Goal: Communication & Community: Answer question/provide support

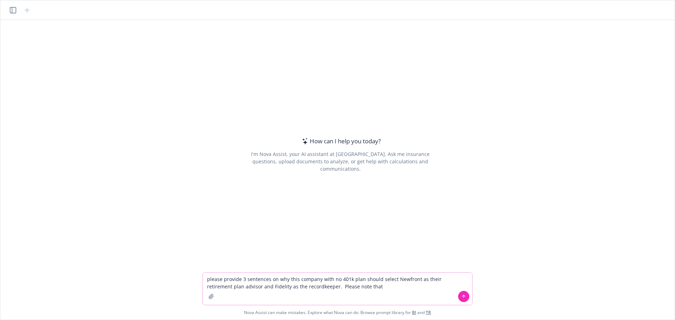
click at [320, 281] on textarea "please provide 3 sentences on why this company with no 401k plan should select …" at bounding box center [337, 289] width 269 height 32
paste textarea "[URL][DOMAIN_NAME]"
click at [428, 286] on textarea "please provide 3 sentences on why this company - [URL][DOMAIN_NAME] - with no 4…" at bounding box center [337, 289] width 269 height 32
drag, startPoint x: 428, startPoint y: 286, endPoint x: 388, endPoint y: 284, distance: 40.1
click at [388, 284] on textarea "please provide 3 sentences on why this company - [URL][DOMAIN_NAME] - with no 4…" at bounding box center [337, 289] width 269 height 32
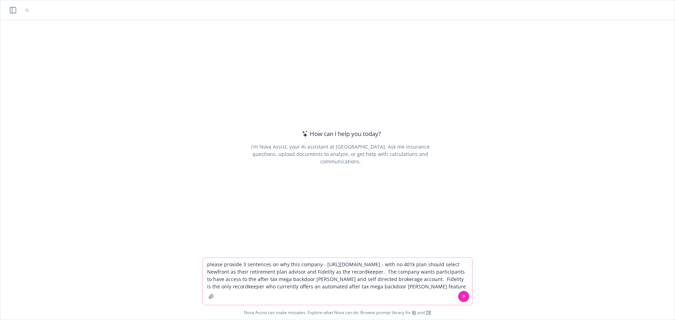
type textarea "please provide 3 sentences on why this company - [URL][DOMAIN_NAME] - with no 4…"
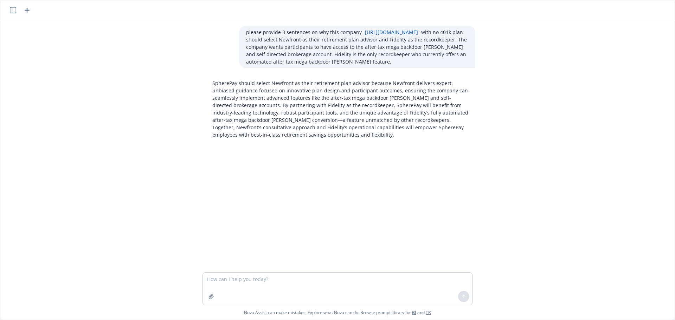
click at [281, 139] on div "SpherePay should select Newfront as their retirement plan advisor because Newfr…" at bounding box center [340, 109] width 270 height 65
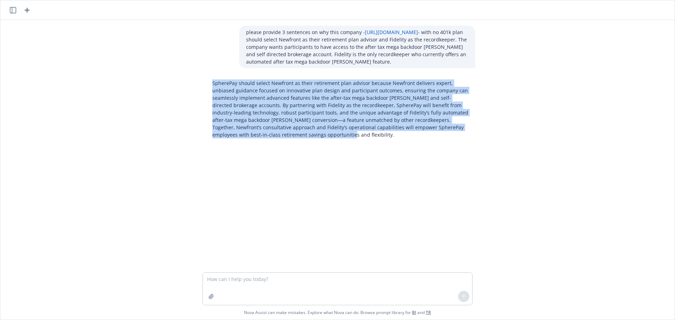
drag, startPoint x: 275, startPoint y: 132, endPoint x: 211, endPoint y: 85, distance: 80.4
click at [212, 85] on p "SpherePay should select Newfront as their retirement plan advisor because Newfr…" at bounding box center [340, 108] width 256 height 59
copy p "SpherePay should select Newfront as their retirement plan advisor because Newfr…"
click at [243, 277] on textarea at bounding box center [337, 289] width 269 height 32
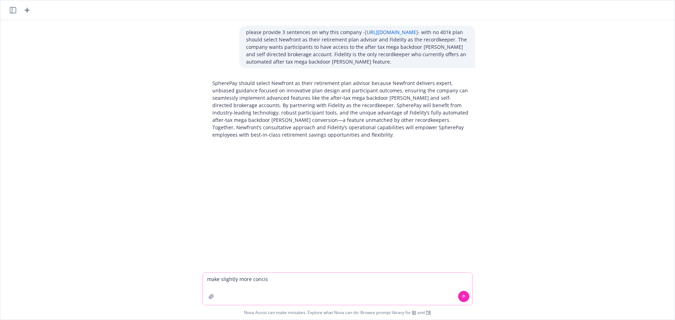
type textarea "make slightly more concise"
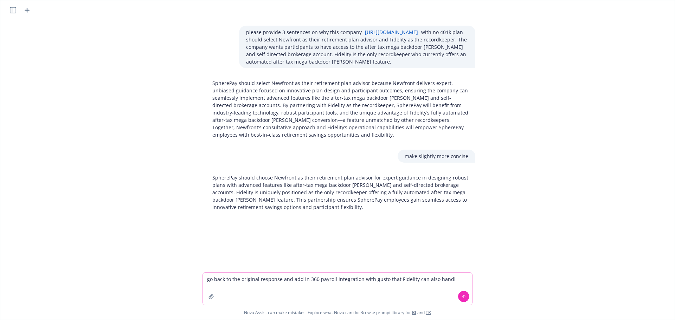
type textarea "go back to the original response and add in 360 payroll integration with gusto …"
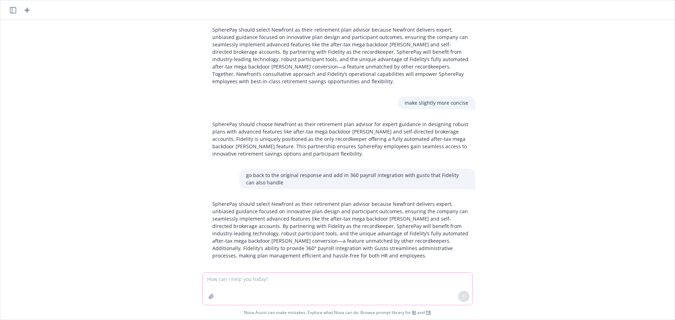
scroll to position [60, 0]
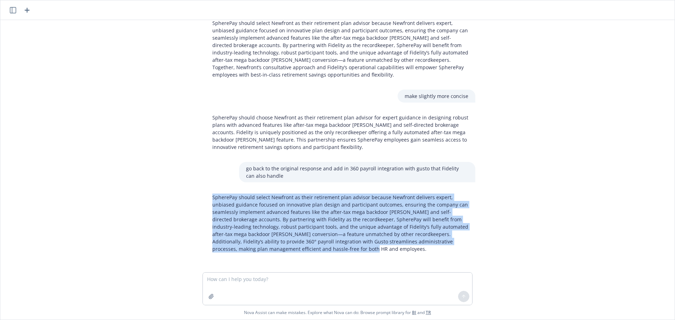
drag, startPoint x: 291, startPoint y: 248, endPoint x: 209, endPoint y: 200, distance: 94.7
click at [212, 200] on p "SpherePay should select Newfront as their retirement plan advisor because Newfr…" at bounding box center [340, 223] width 256 height 59
copy p "SpherePay should select Newfront as their retirement plan advisor because Newfr…"
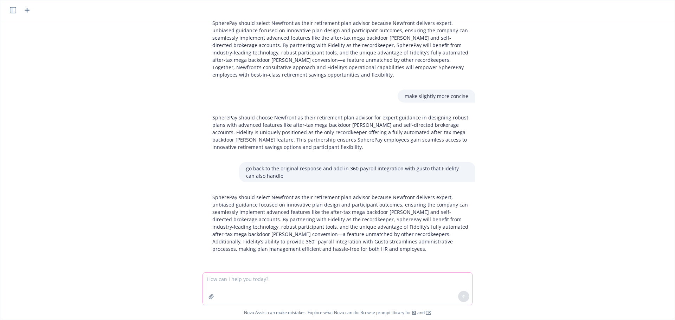
click at [280, 277] on textarea at bounding box center [337, 289] width 269 height 32
click at [28, 10] on icon "button" at bounding box center [27, 10] width 5 height 5
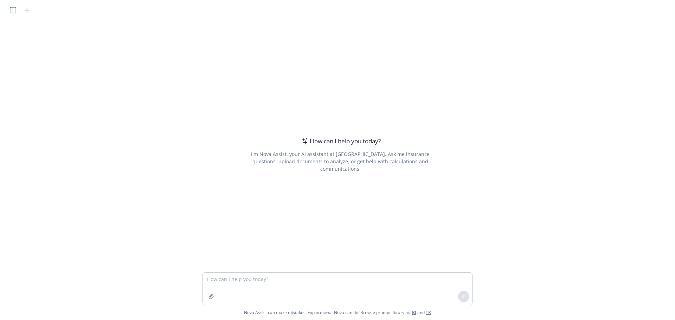
click at [13, 7] on icon "button" at bounding box center [13, 10] width 6 height 6
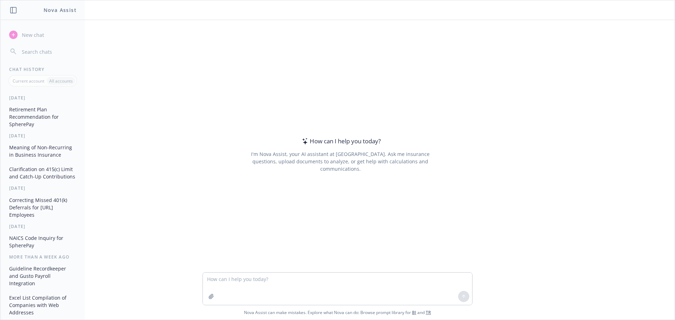
click at [13, 7] on icon "button" at bounding box center [13, 10] width 6 height 6
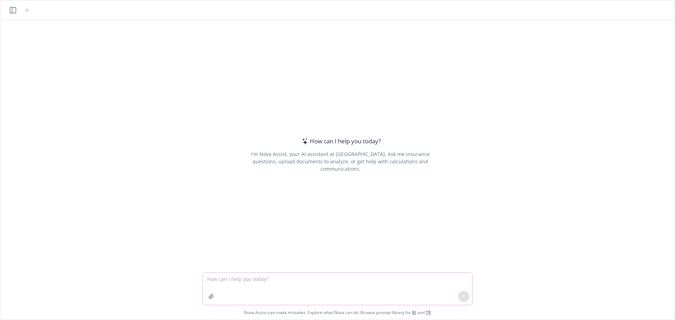
click at [316, 281] on textarea at bounding box center [337, 289] width 269 height 32
type textarea "why would a company select Newfront retirement as their retirement plan advisor"
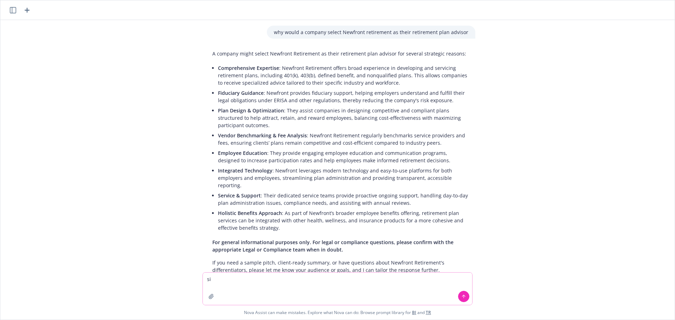
type textarea "s"
type textarea "shorten into a sentence"
click at [356, 278] on textarea at bounding box center [337, 289] width 269 height 32
click at [399, 281] on textarea at bounding box center [337, 289] width 269 height 32
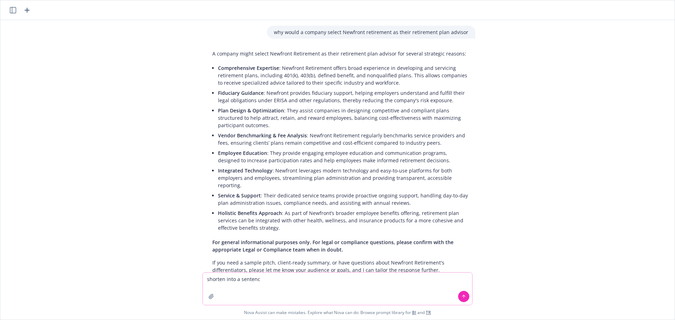
type textarea "shorten into a sentence"
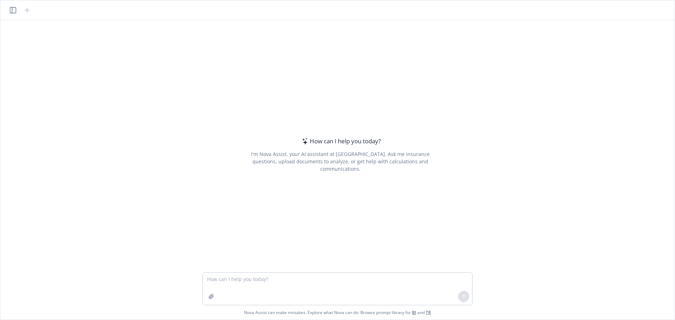
click at [16, 8] on icon "button" at bounding box center [13, 10] width 6 height 6
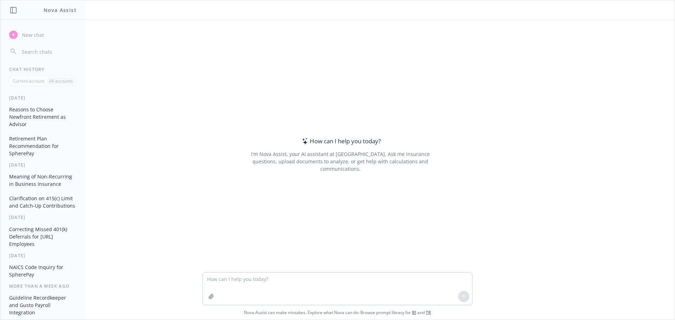
click at [43, 115] on button "Reasons to Choose Newfront Retirement as Advisor" at bounding box center [42, 117] width 73 height 26
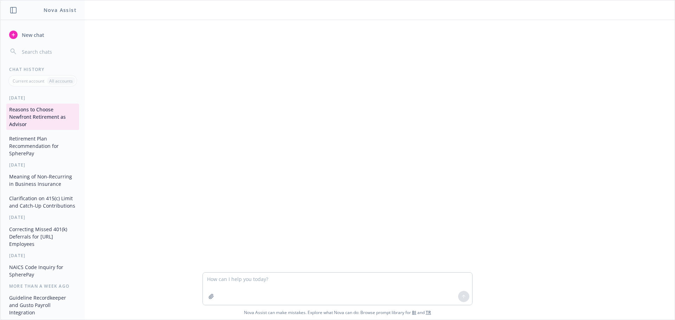
scroll to position [162, 0]
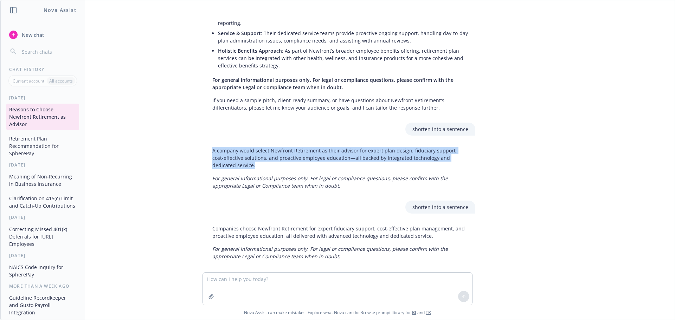
drag, startPoint x: 263, startPoint y: 158, endPoint x: 210, endPoint y: 145, distance: 54.8
click at [212, 147] on p "A company would select Newfront Retirement as their advisor for expert plan des…" at bounding box center [340, 158] width 256 height 22
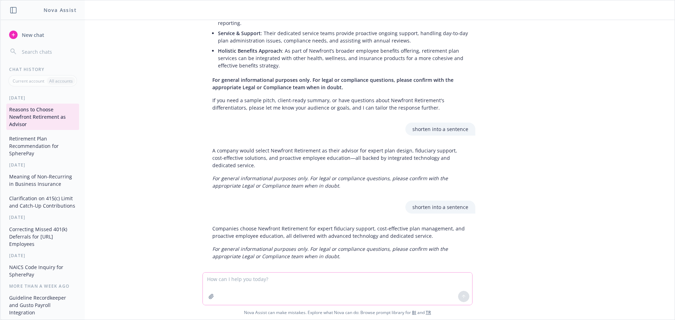
click at [283, 281] on textarea at bounding box center [337, 289] width 269 height 32
paste textarea "SpherePay should select Newfront as their retirement plan advisor because Newfr…"
type textarea "the company is SpherePay should select Newfront as their retirement plan adviso…"
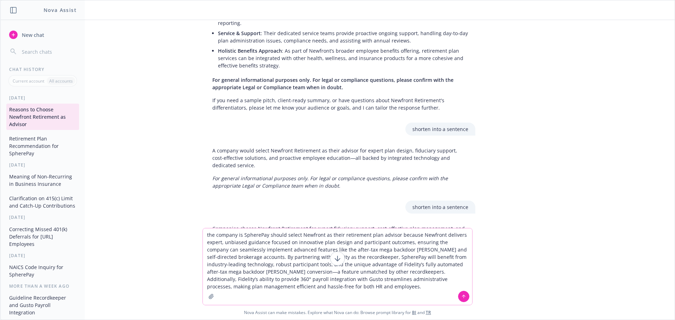
drag, startPoint x: 317, startPoint y: 288, endPoint x: 195, endPoint y: 217, distance: 142.0
click at [195, 217] on div "why would a company select Newfront retirement as their retirement plan advisor…" at bounding box center [337, 170] width 674 height 300
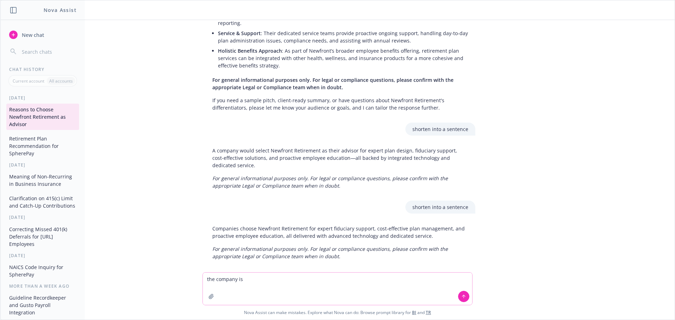
paste textarea "[URL][DOMAIN_NAME]"
type textarea "the company is [URL][DOMAIN_NAME] . They are a start up tech company in the cry…"
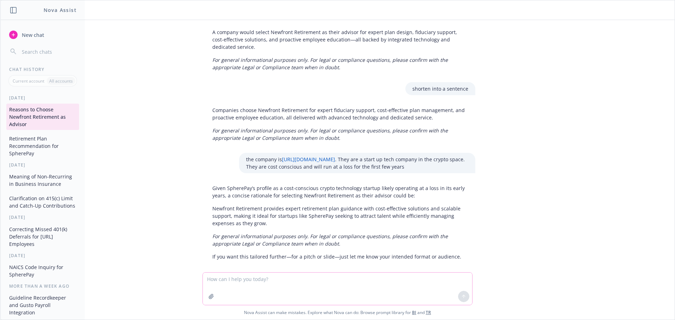
scroll to position [281, 0]
type textarea "incorporate the intial response with cost sensitivity"
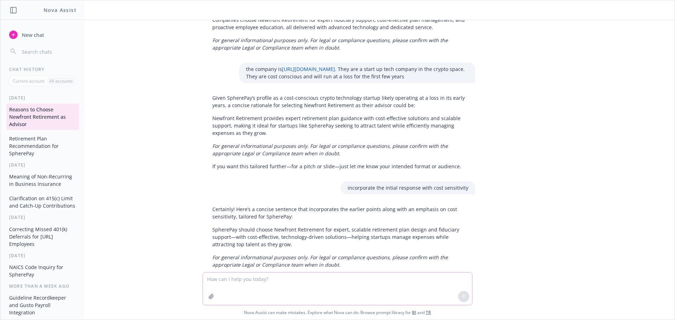
scroll to position [379, 0]
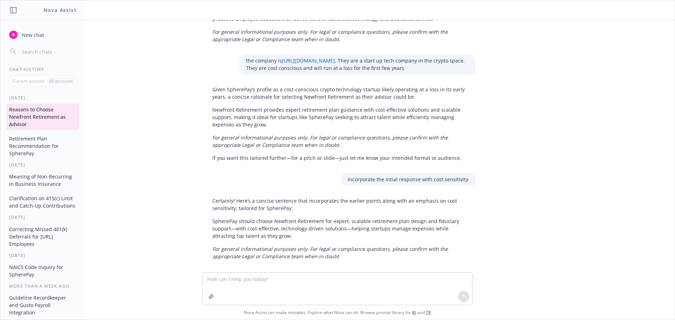
click at [288, 230] on p "SpherePay should choose Newfront Retirement for expert, scalable retirement pla…" at bounding box center [340, 228] width 256 height 22
click at [276, 223] on p "SpherePay should choose Newfront Retirement for expert, scalable retirement pla…" at bounding box center [340, 228] width 256 height 22
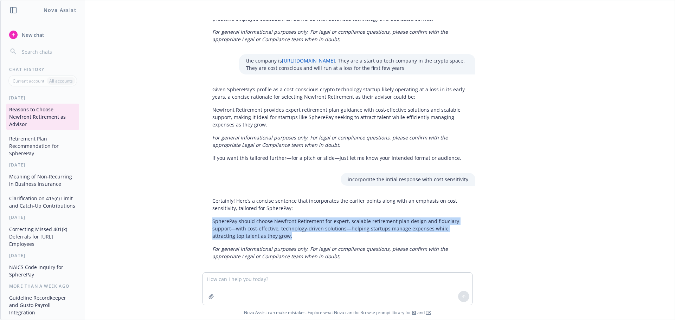
drag, startPoint x: 276, startPoint y: 228, endPoint x: 210, endPoint y: 213, distance: 68.4
click at [212, 217] on p "SpherePay should choose Newfront Retirement for expert, scalable retirement pla…" at bounding box center [340, 228] width 256 height 22
copy p "SpherePay should choose Newfront Retirement for expert, scalable retirement pla…"
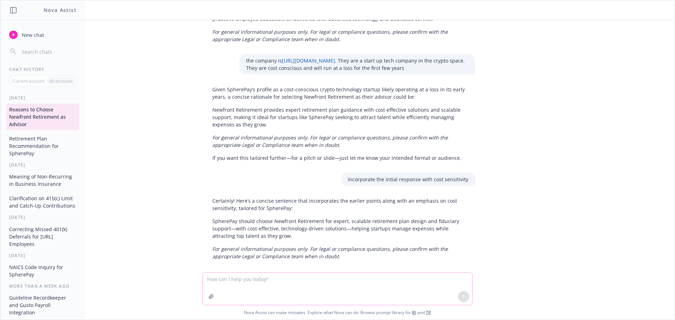
click at [282, 277] on textarea at bounding box center [337, 289] width 269 height 32
type textarea "remove the hyphens"
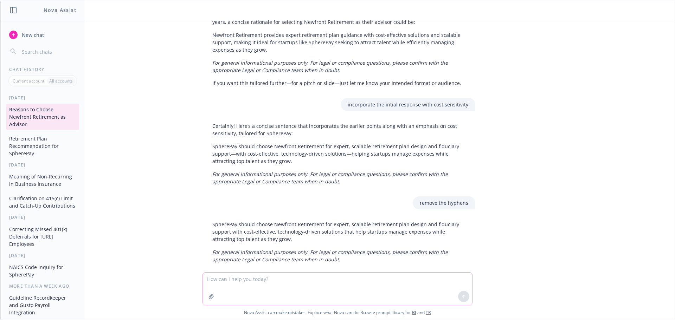
scroll to position [457, 0]
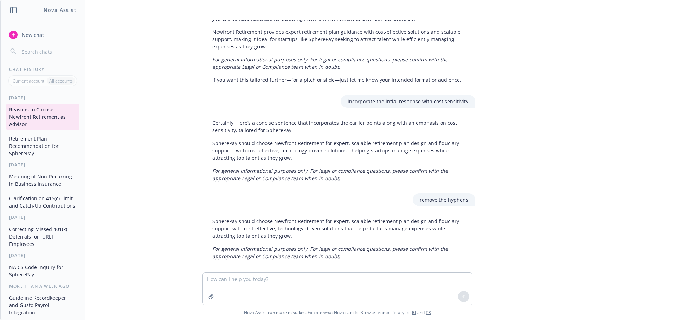
click at [271, 227] on p "SpherePay should choose Newfront Retirement for expert, scalable retirement pla…" at bounding box center [340, 228] width 256 height 22
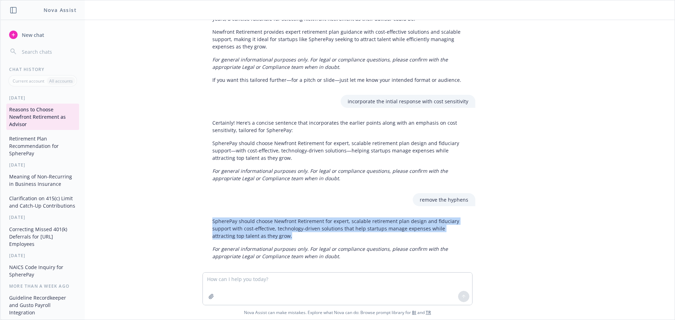
drag, startPoint x: 269, startPoint y: 229, endPoint x: 209, endPoint y: 214, distance: 62.2
click at [209, 215] on div "SpherePay should choose Newfront Retirement for expert, scalable retirement pla…" at bounding box center [340, 239] width 270 height 48
copy p "SpherePay should choose Newfront Retirement for expert, scalable retirement pla…"
click at [284, 280] on textarea at bounding box center [337, 289] width 269 height 32
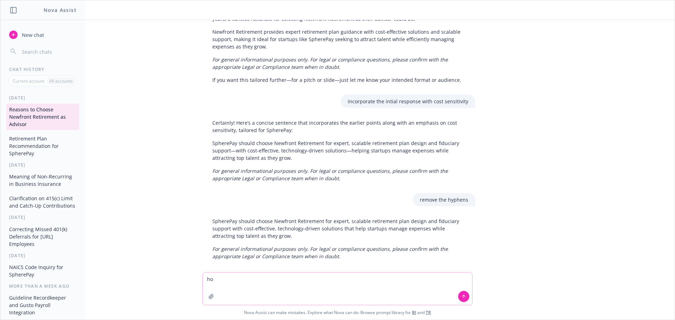
type textarea "h"
paste textarea "SpherePay should choose Newfront Retirement for expert, scalable retirement pla…"
type textarea "edit this for flow - SpherePay should choose Newfront Retirement for expert, sc…"
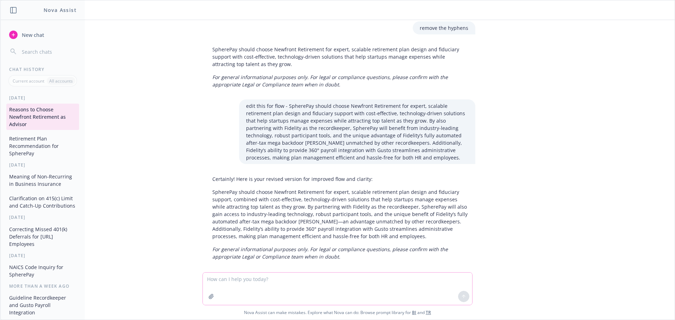
scroll to position [630, 0]
type textarea "remove hyphens"
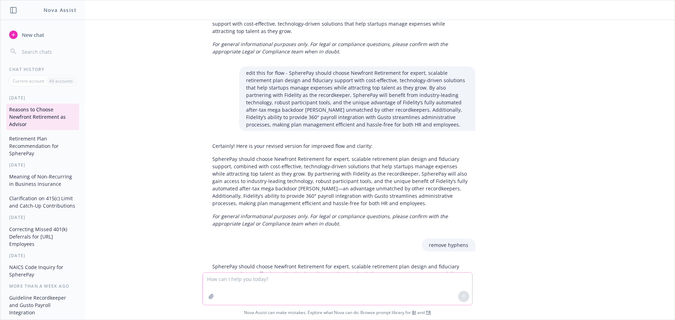
scroll to position [737, 0]
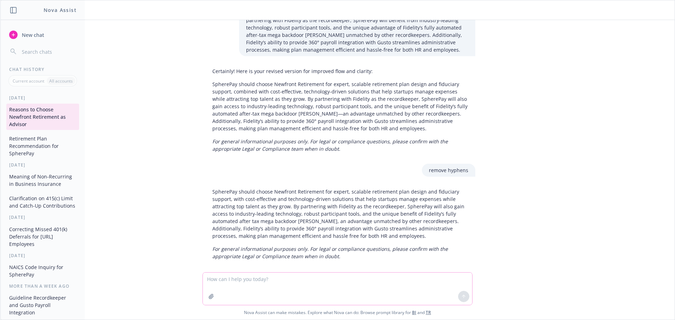
click at [275, 277] on textarea at bounding box center [337, 289] width 269 height 32
paste textarea "SpherePay should choose Newfront Retirement for expert, scalable retirement pla…"
type textarea "take the following and add self directed brokerage as an option with Fidelity a…"
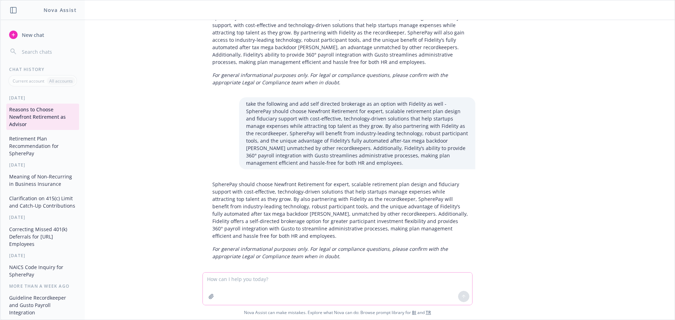
scroll to position [911, 0]
